Goal: Information Seeking & Learning: Learn about a topic

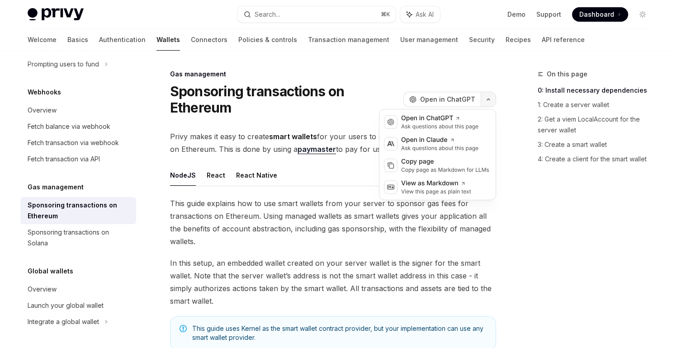
click at [485, 101] on icon "button" at bounding box center [488, 100] width 11 height 4
click at [416, 193] on div "View this page as plain text" at bounding box center [436, 191] width 70 height 7
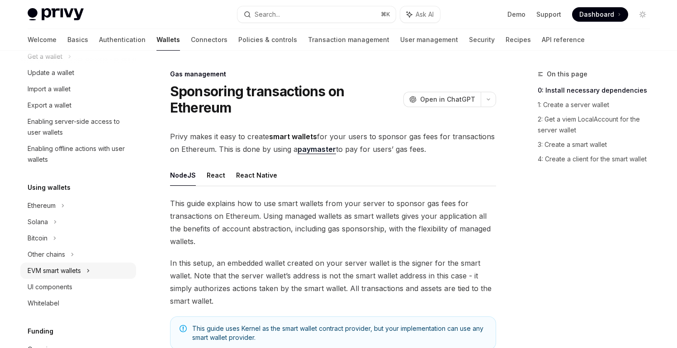
scroll to position [101, 0]
click at [60, 277] on div "EVM smart wallets" at bounding box center [78, 270] width 116 height 16
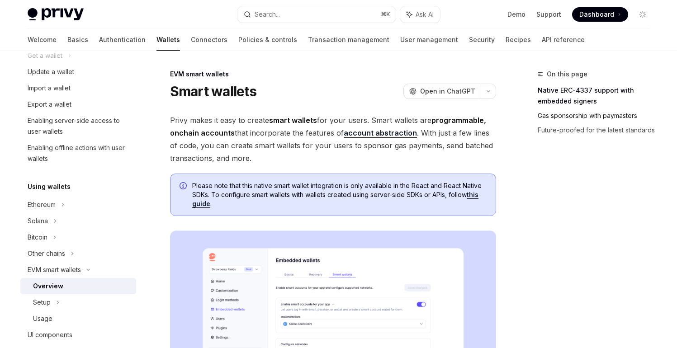
click at [574, 114] on link "Gas sponsorship with paymasters" at bounding box center [596, 115] width 119 height 14
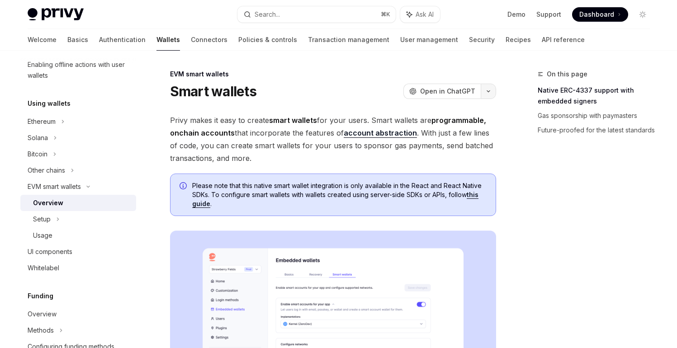
click at [489, 93] on button "button" at bounding box center [487, 91] width 15 height 15
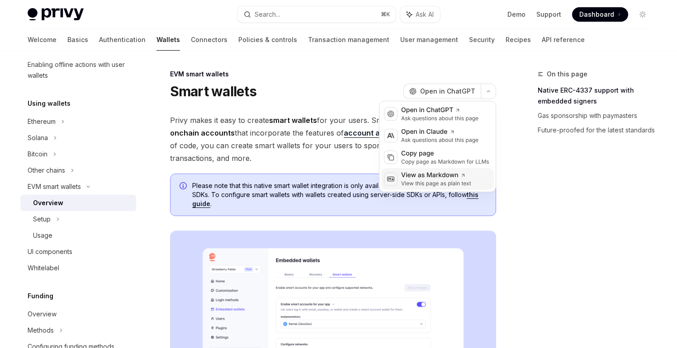
click at [440, 184] on div "View this page as plain text" at bounding box center [436, 183] width 70 height 7
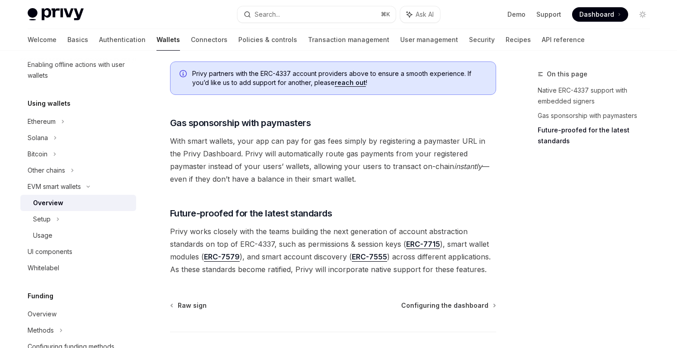
scroll to position [688, 0]
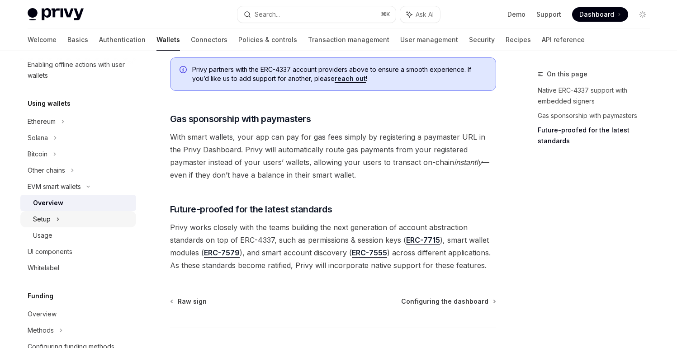
click at [49, 216] on div "Setup" at bounding box center [42, 219] width 18 height 11
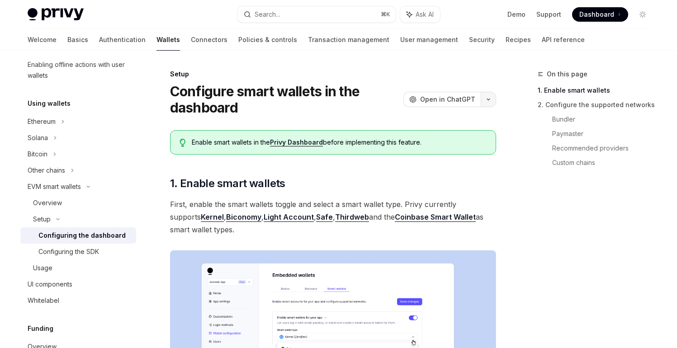
click at [488, 98] on icon "button" at bounding box center [488, 100] width 11 height 4
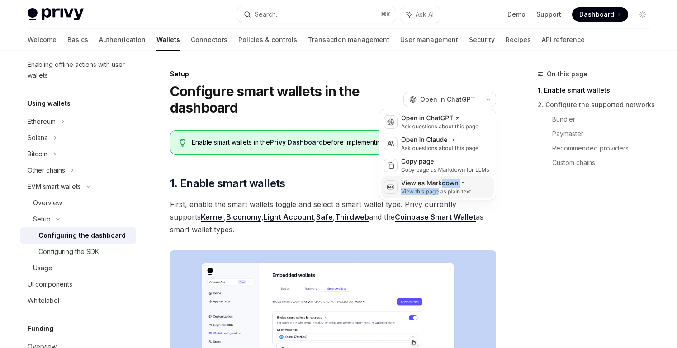
click at [439, 189] on div "View as Markdown View this page as plain text" at bounding box center [436, 187] width 74 height 16
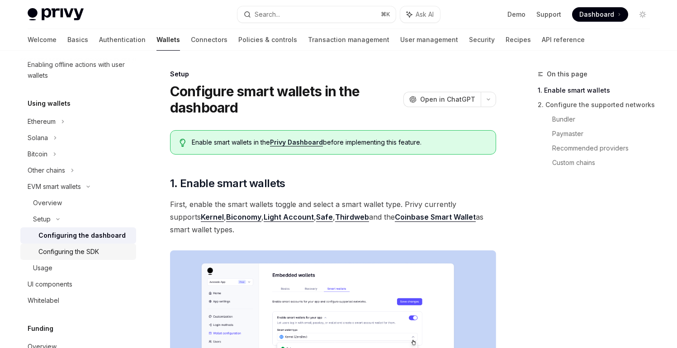
click at [80, 253] on div "Configuring the SDK" at bounding box center [68, 251] width 61 height 11
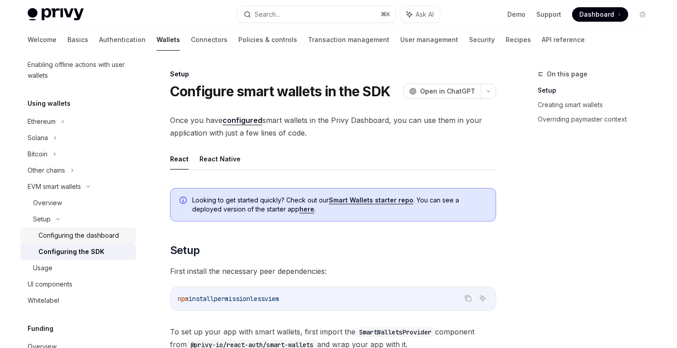
click at [85, 237] on div "Configuring the dashboard" at bounding box center [78, 235] width 80 height 11
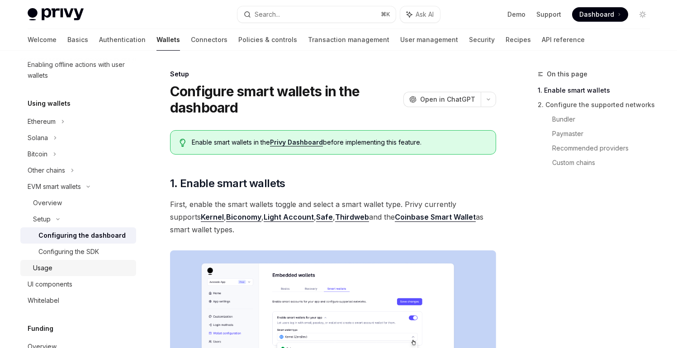
click at [83, 269] on div "Usage" at bounding box center [82, 268] width 98 height 11
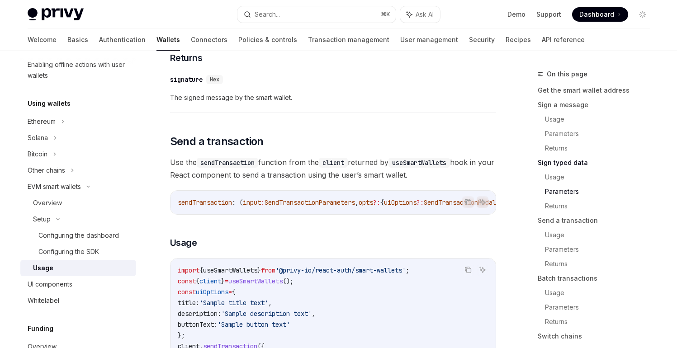
scroll to position [1228, 0]
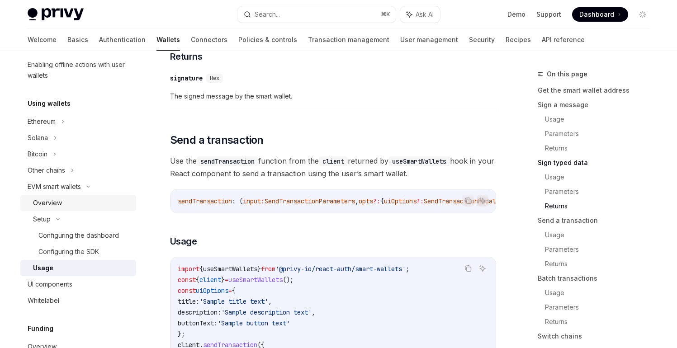
click at [64, 204] on div "Overview" at bounding box center [82, 203] width 98 height 11
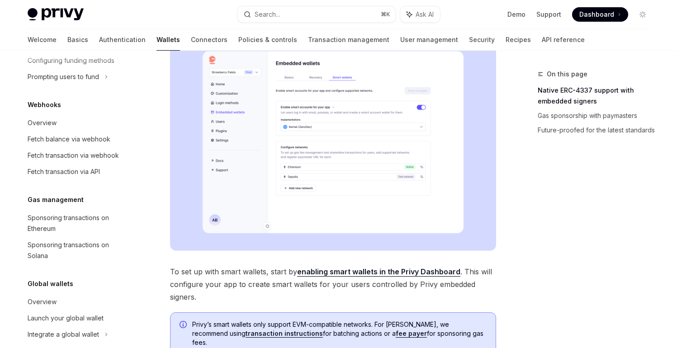
scroll to position [515, 0]
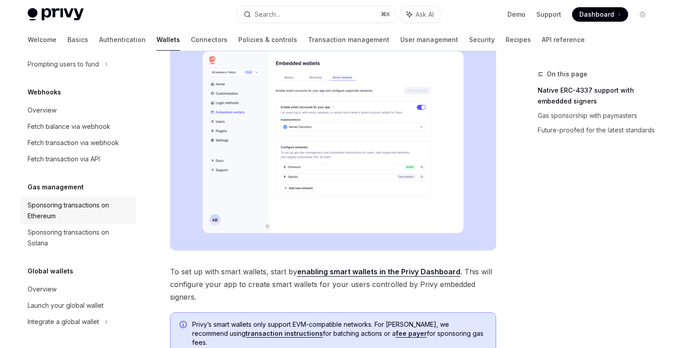
click at [64, 208] on div "Sponsoring transactions on Ethereum" at bounding box center [79, 211] width 103 height 22
type textarea "*"
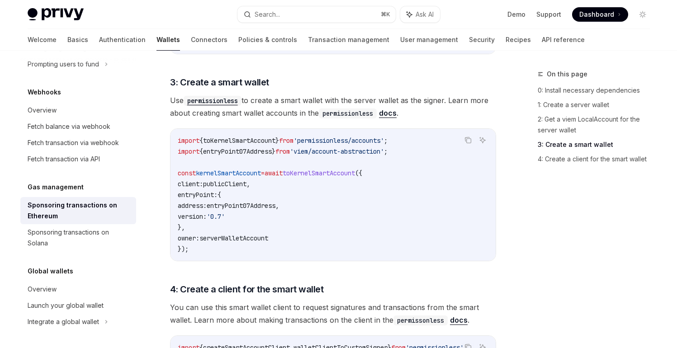
scroll to position [786, 0]
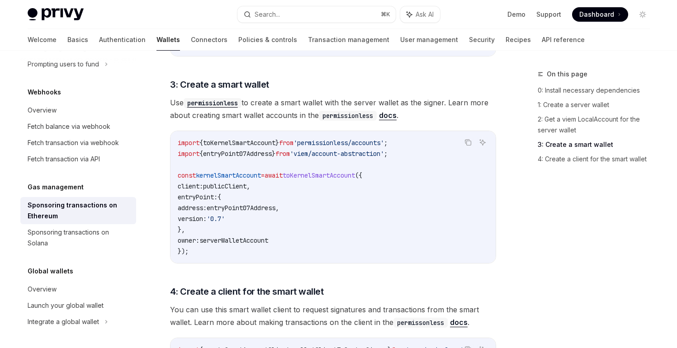
click at [394, 111] on link "docs" at bounding box center [388, 115] width 18 height 9
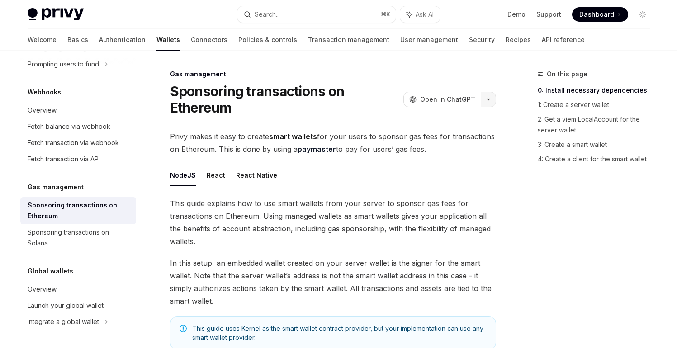
click at [485, 101] on icon "button" at bounding box center [488, 100] width 11 height 4
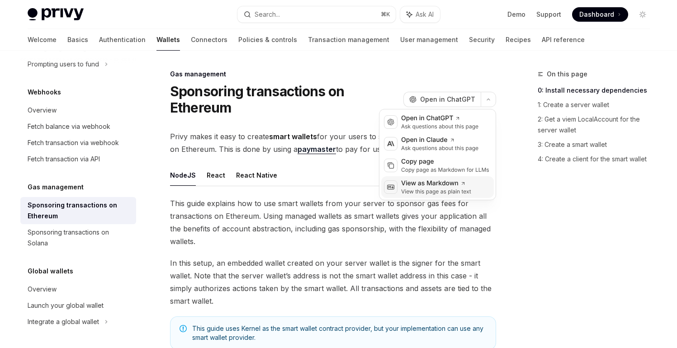
click at [441, 188] on div "View this page as plain text" at bounding box center [436, 191] width 70 height 7
